Goal: Transaction & Acquisition: Purchase product/service

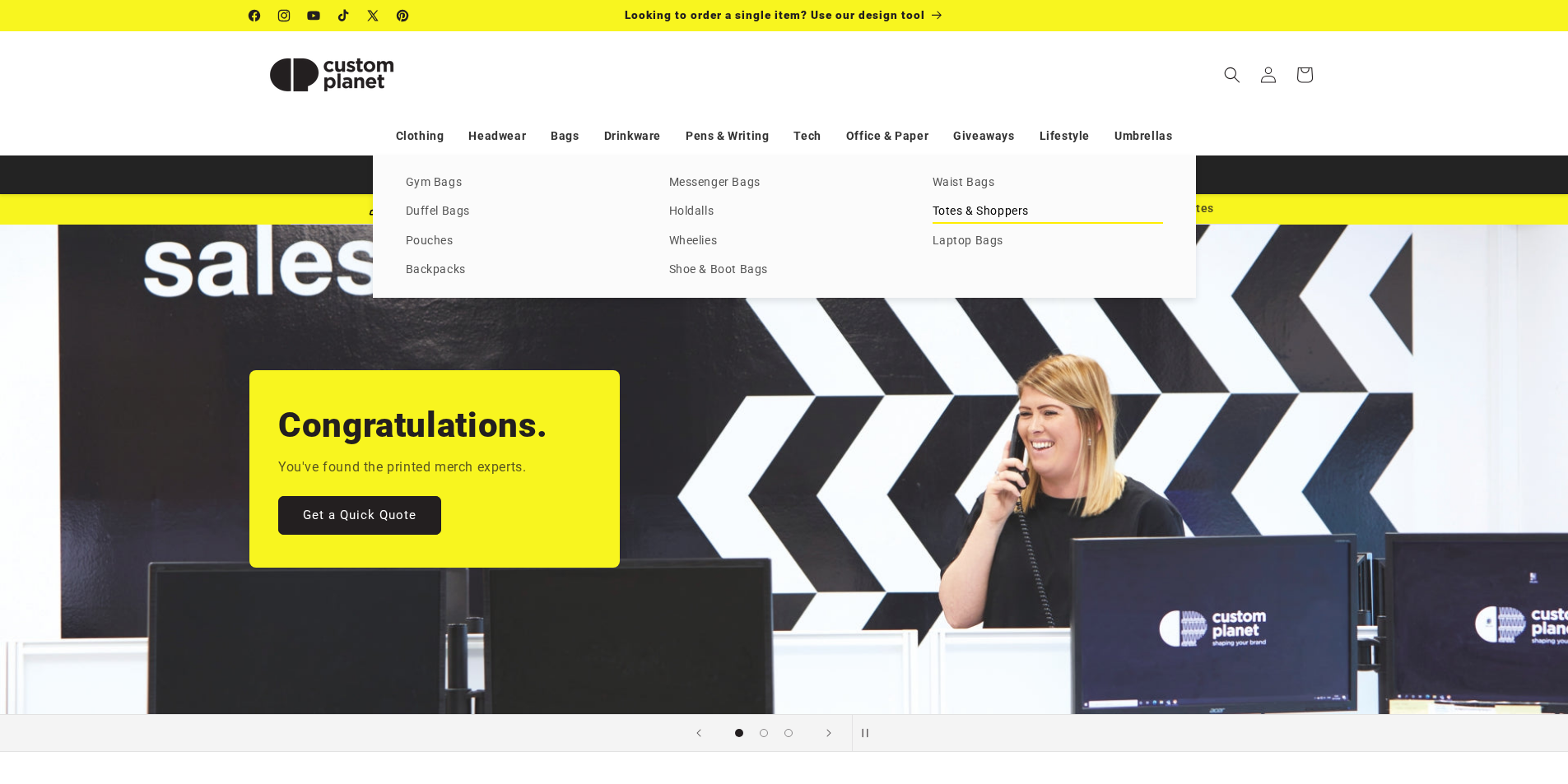
click at [989, 208] on link "Totes & Shoppers" at bounding box center [1048, 211] width 231 height 22
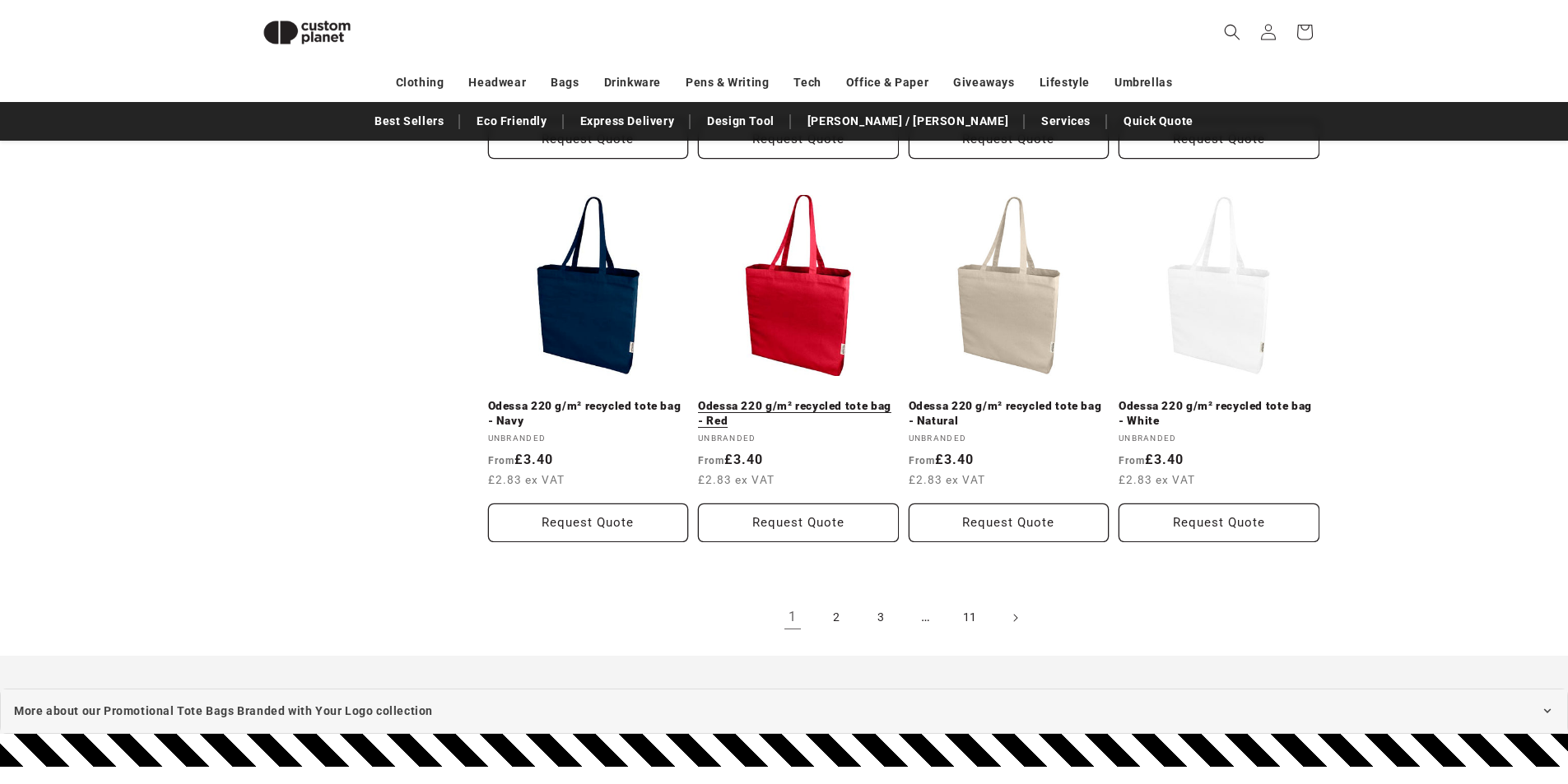
scroll to position [1686, 0]
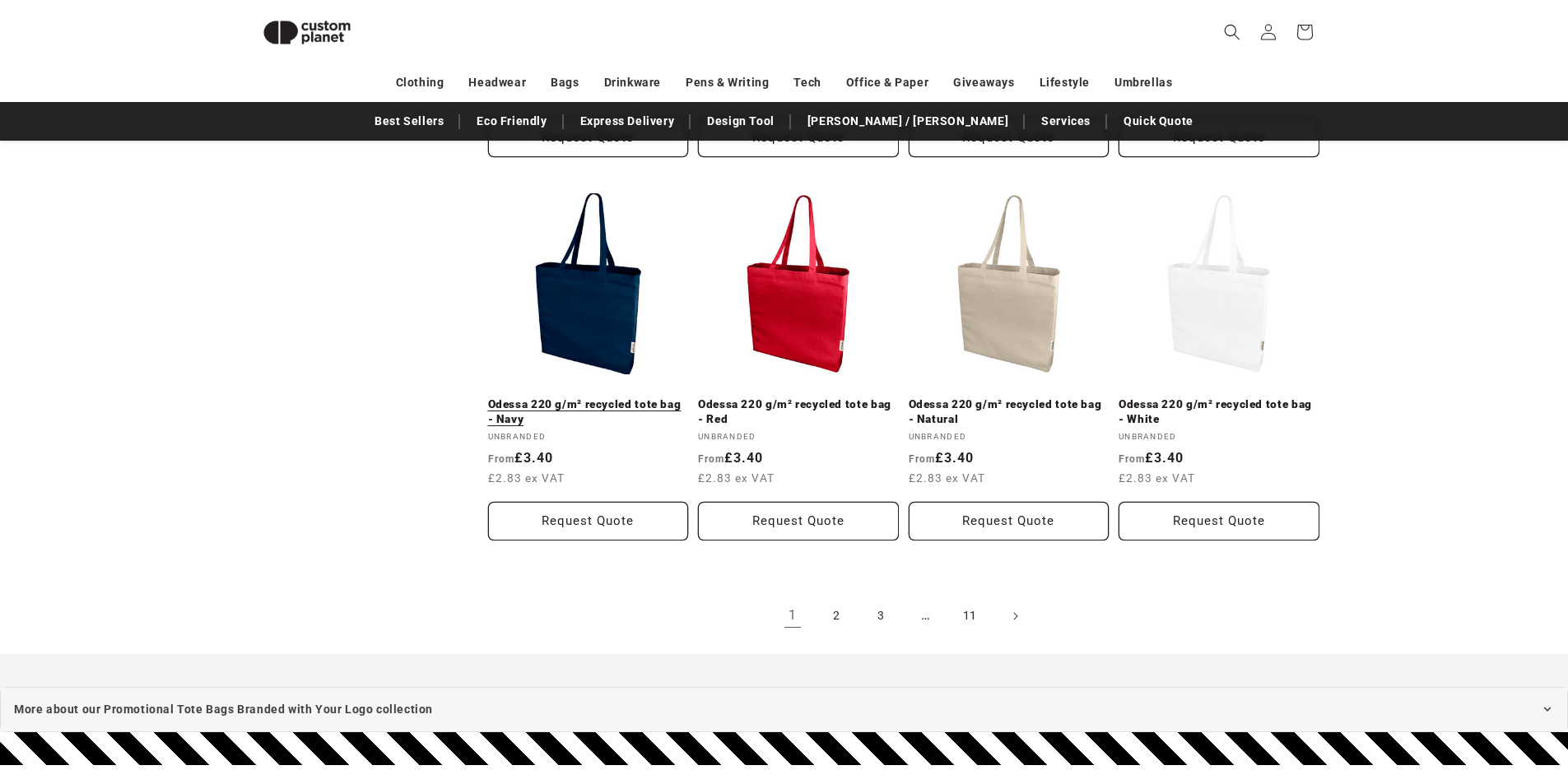
click at [642, 416] on link "Odessa 220 g/m² recycled tote bag - Navy" at bounding box center [588, 412] width 201 height 29
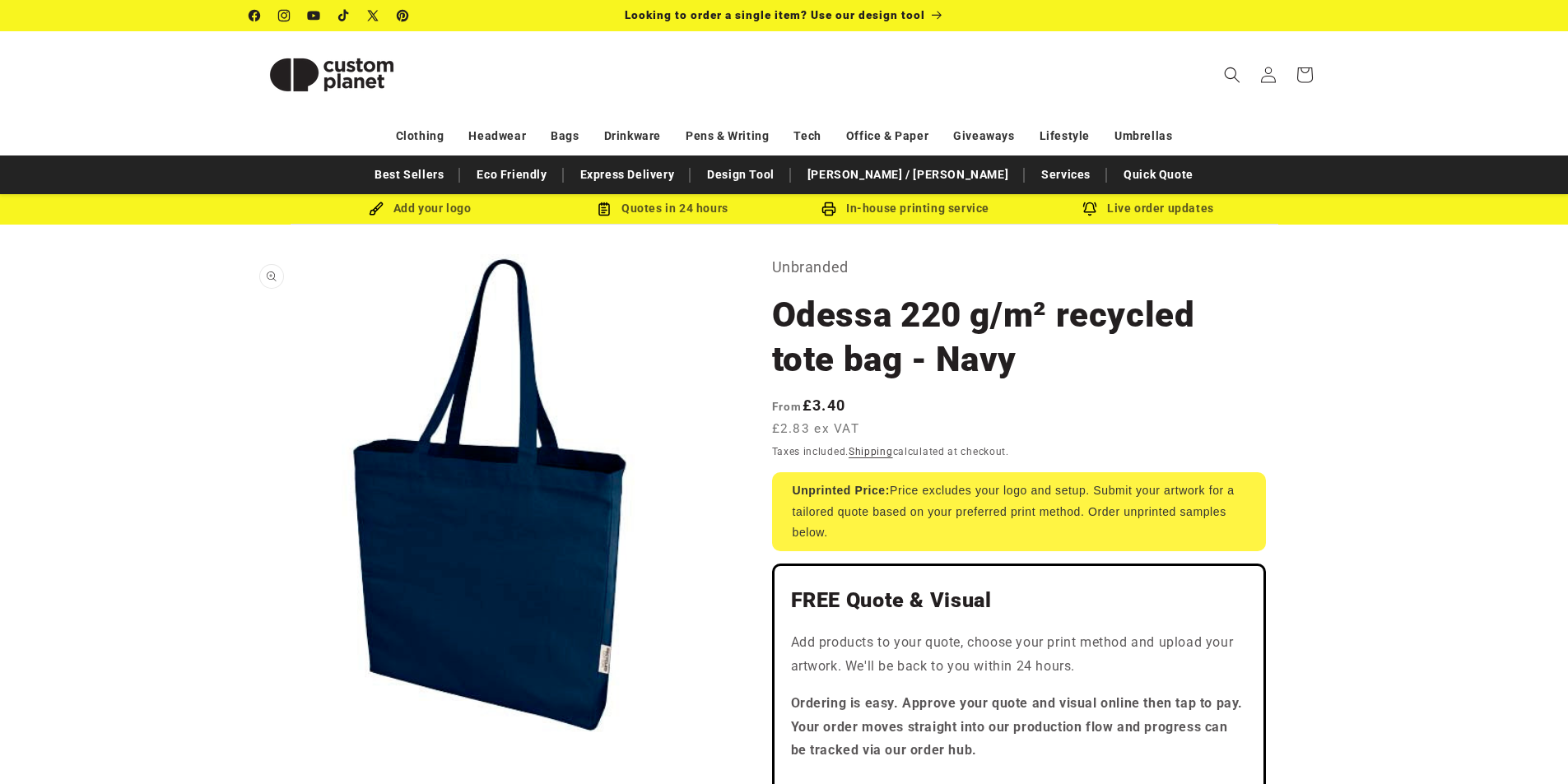
click at [249, 736] on button "Open media 1 in modal" at bounding box center [249, 736] width 0 height 0
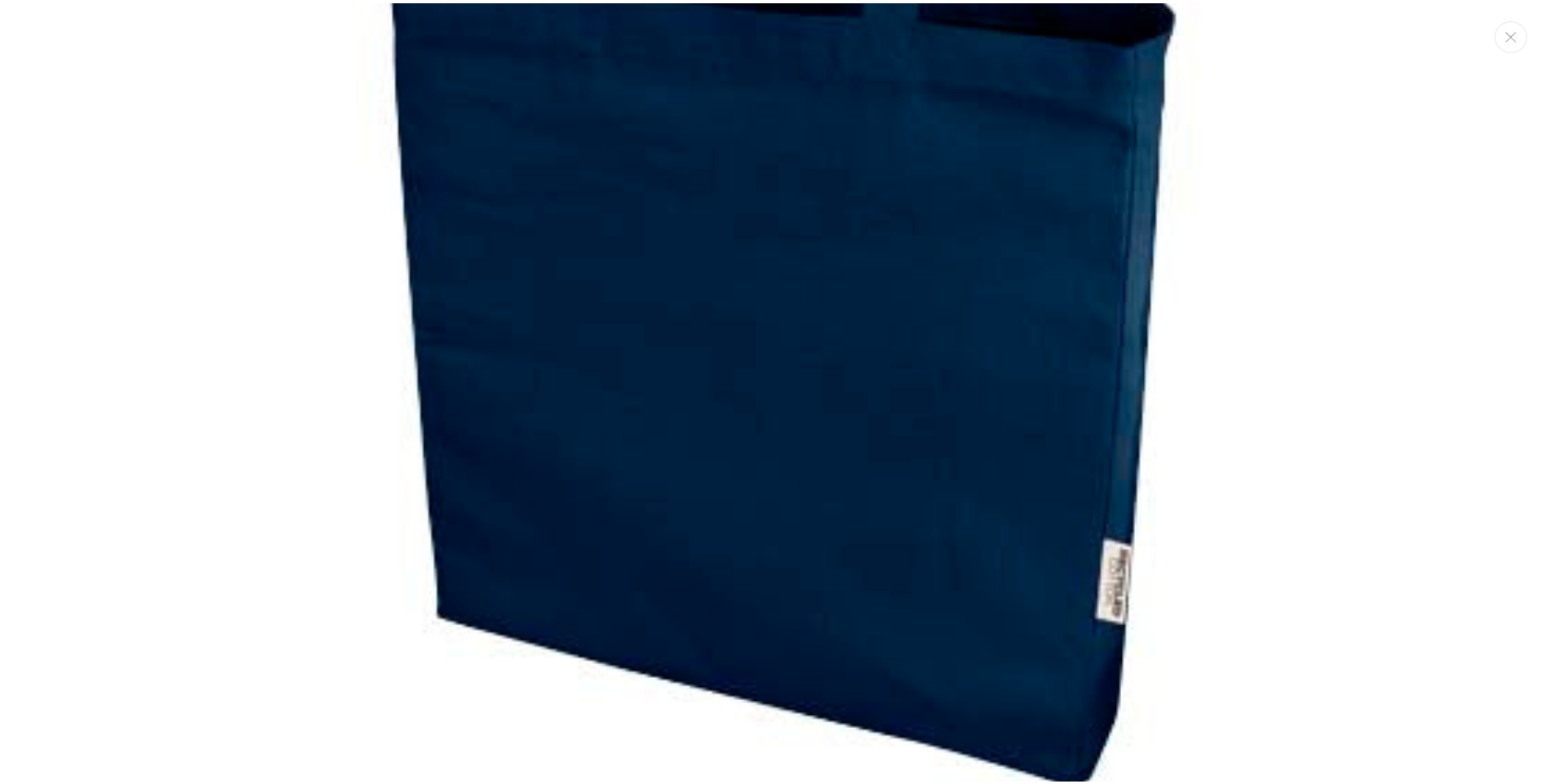
scroll to position [631, 0]
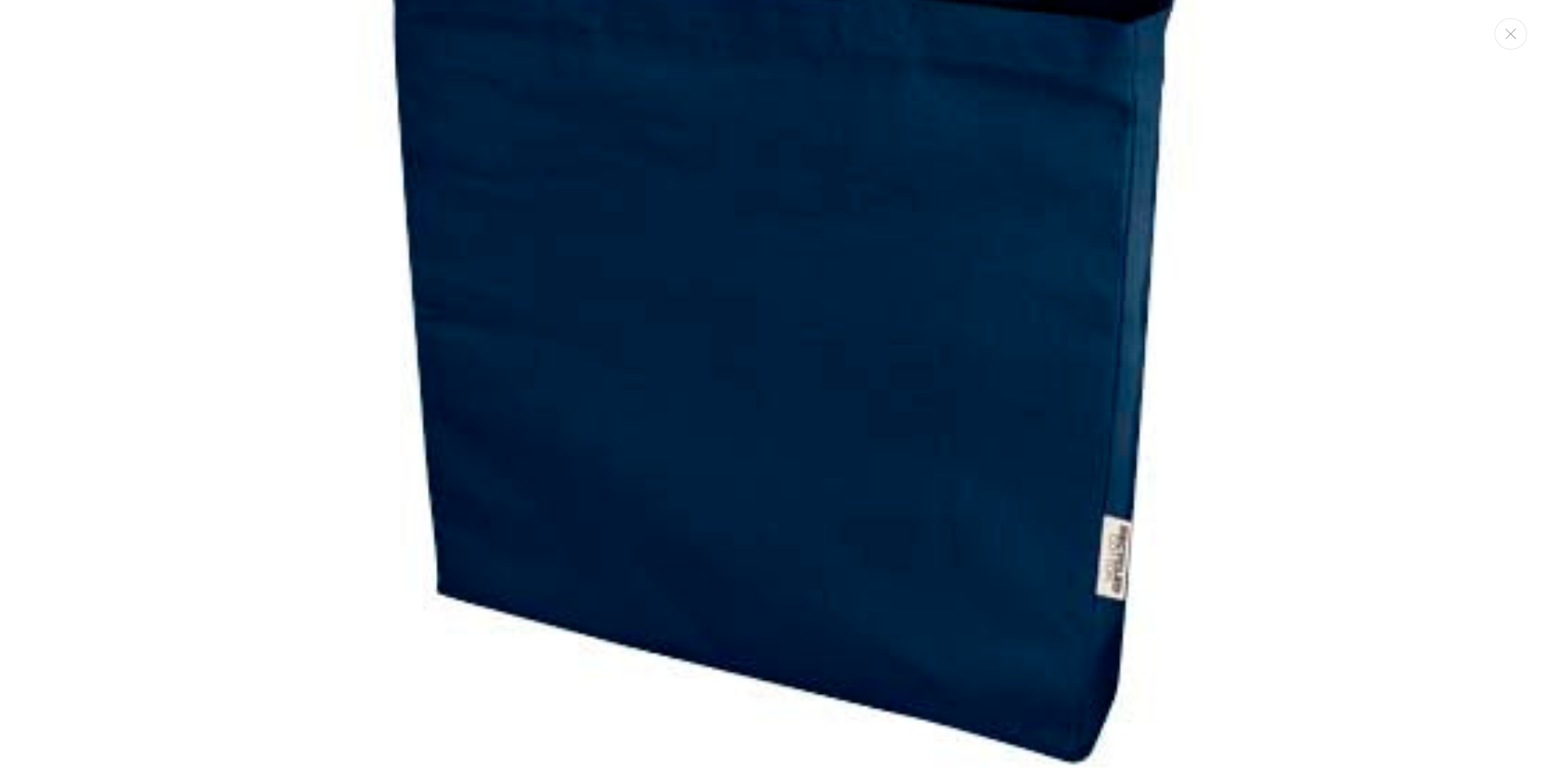
click at [1455, 417] on img "Media gallery" at bounding box center [783, 84] width 1388 height 1388
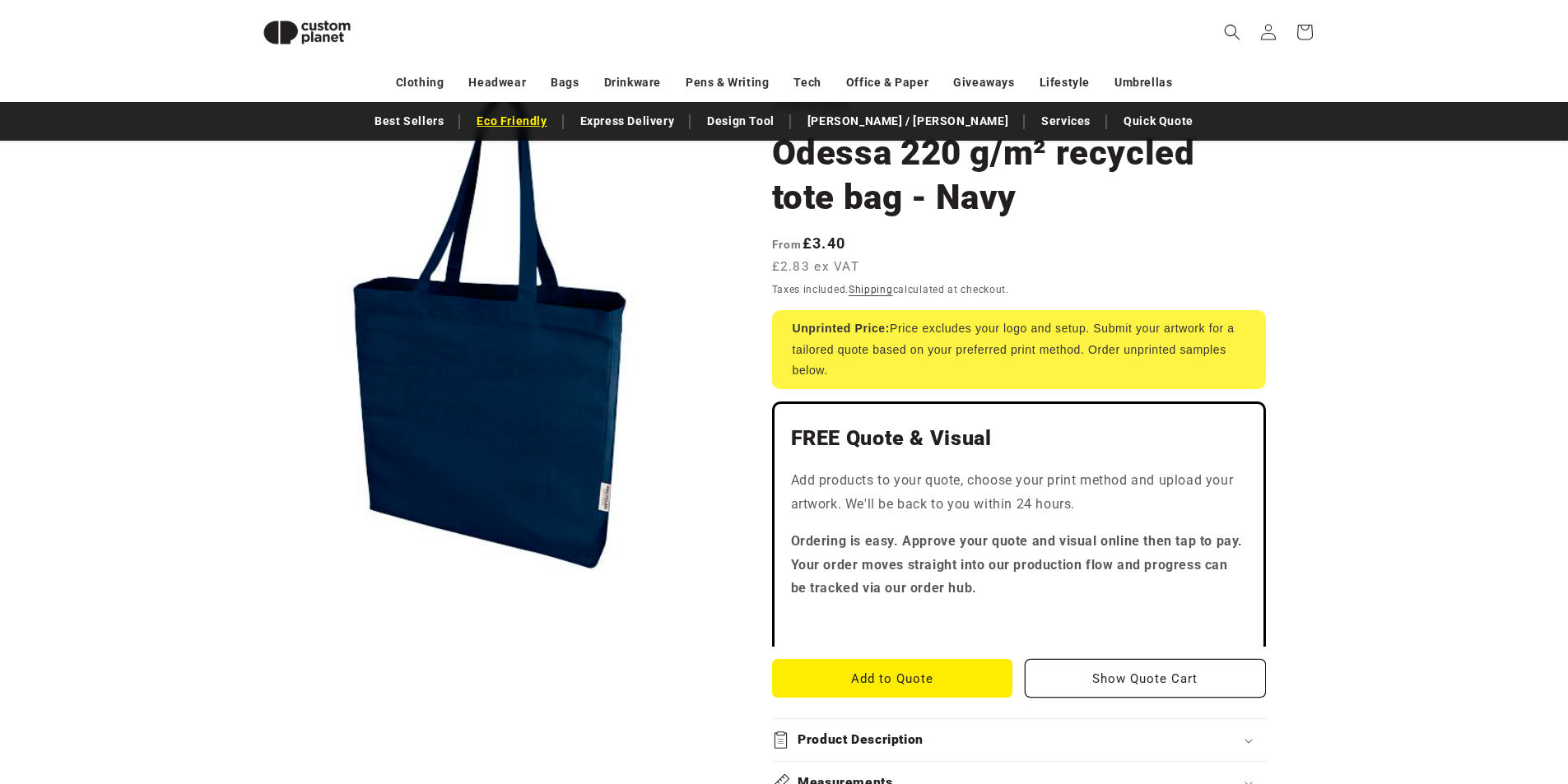
scroll to position [0, 0]
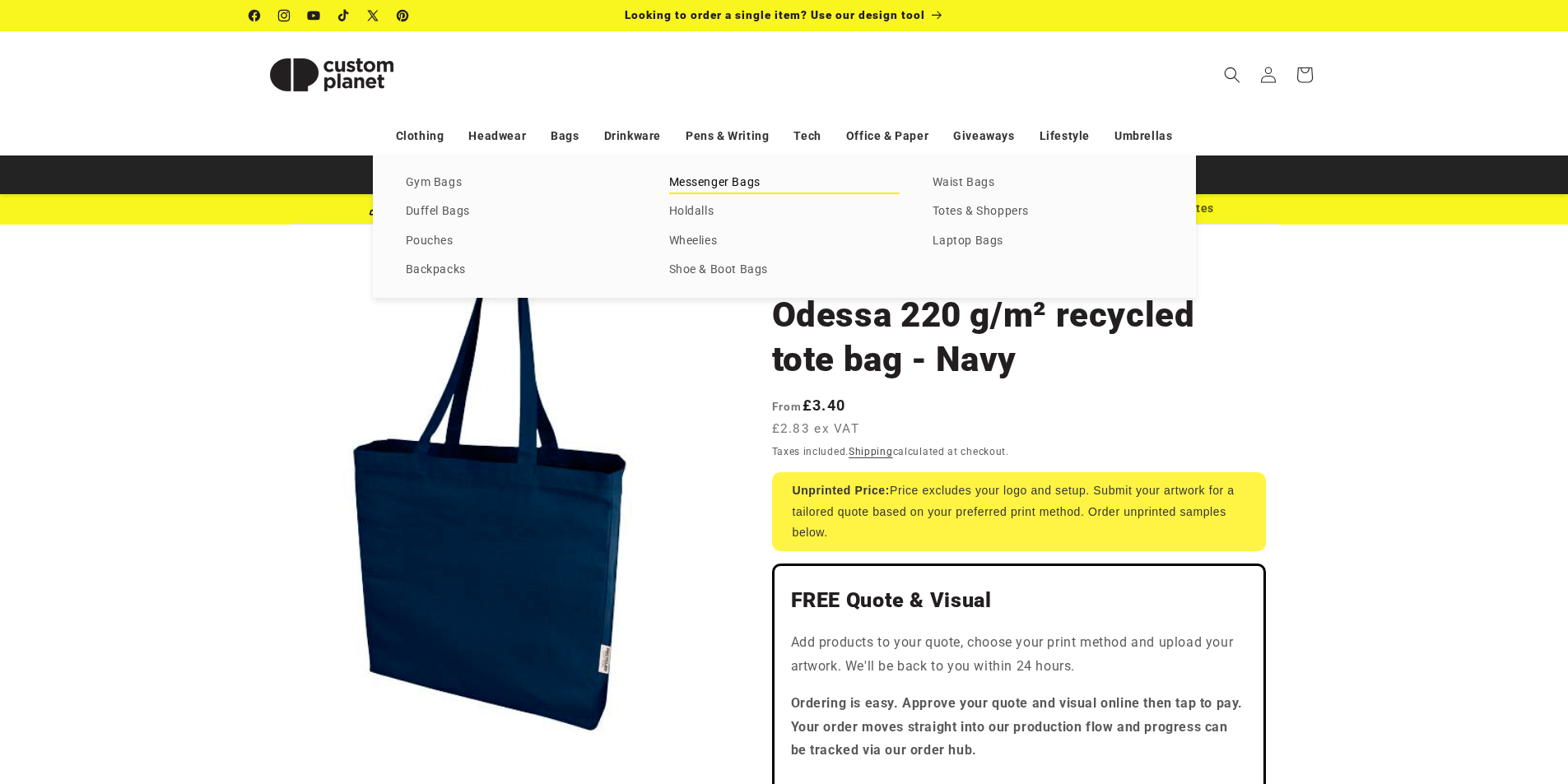
click at [732, 184] on link "Messenger Bags" at bounding box center [784, 182] width 231 height 22
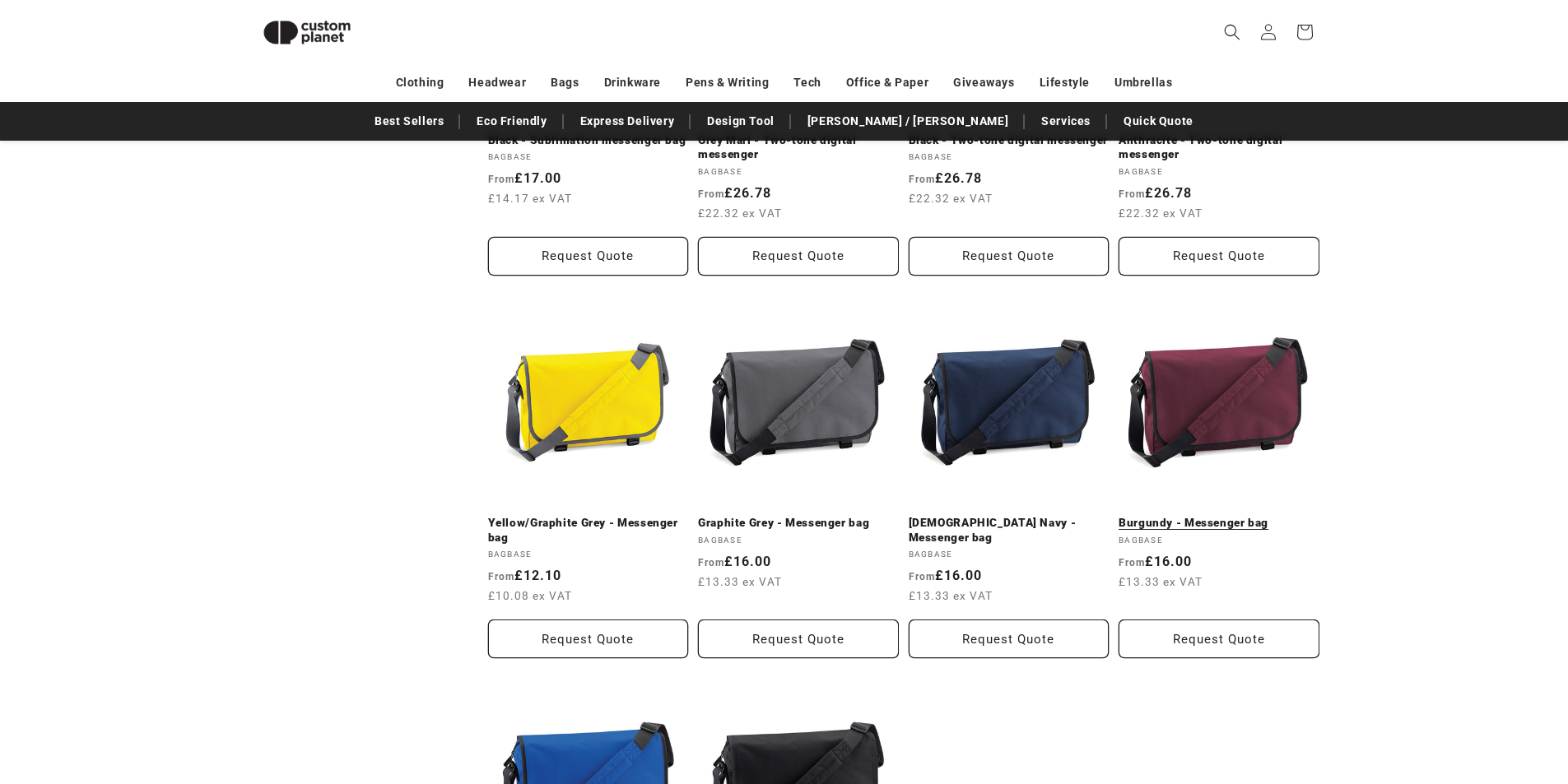
scroll to position [800, 0]
